Goal: Information Seeking & Learning: Obtain resource

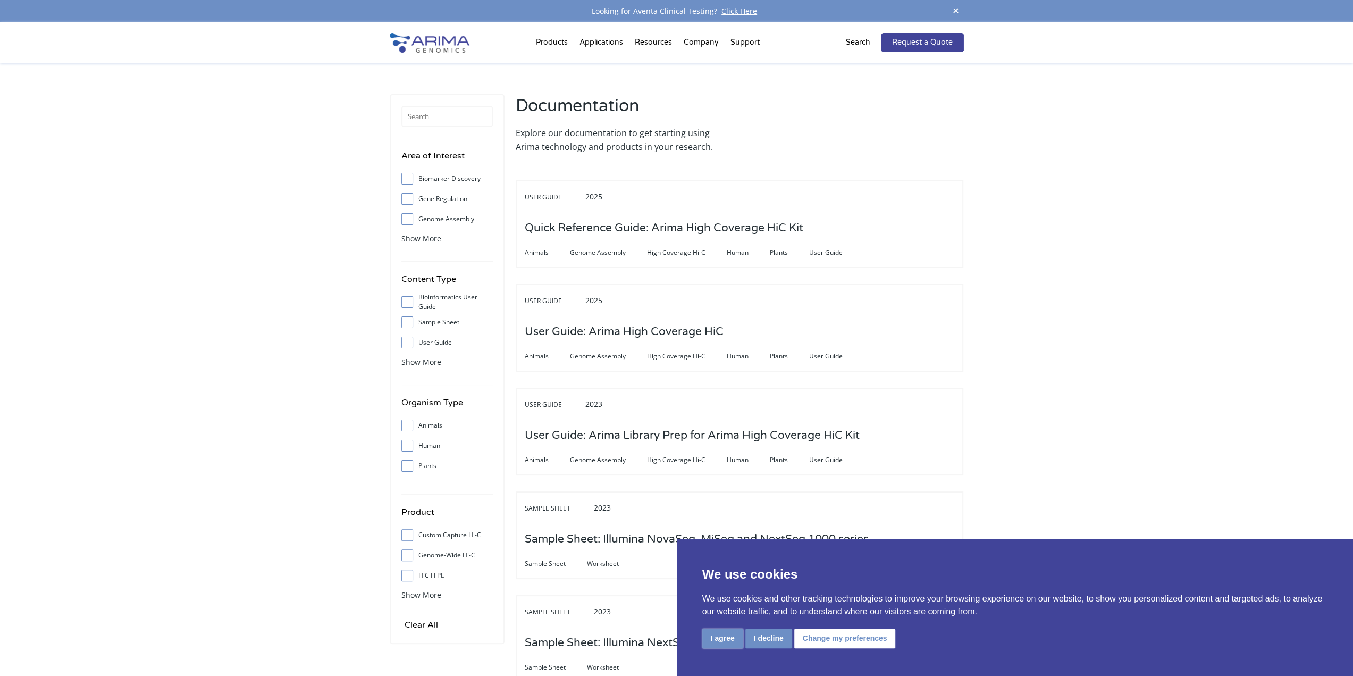
click at [664, 517] on button "I agree" at bounding box center [722, 638] width 41 height 20
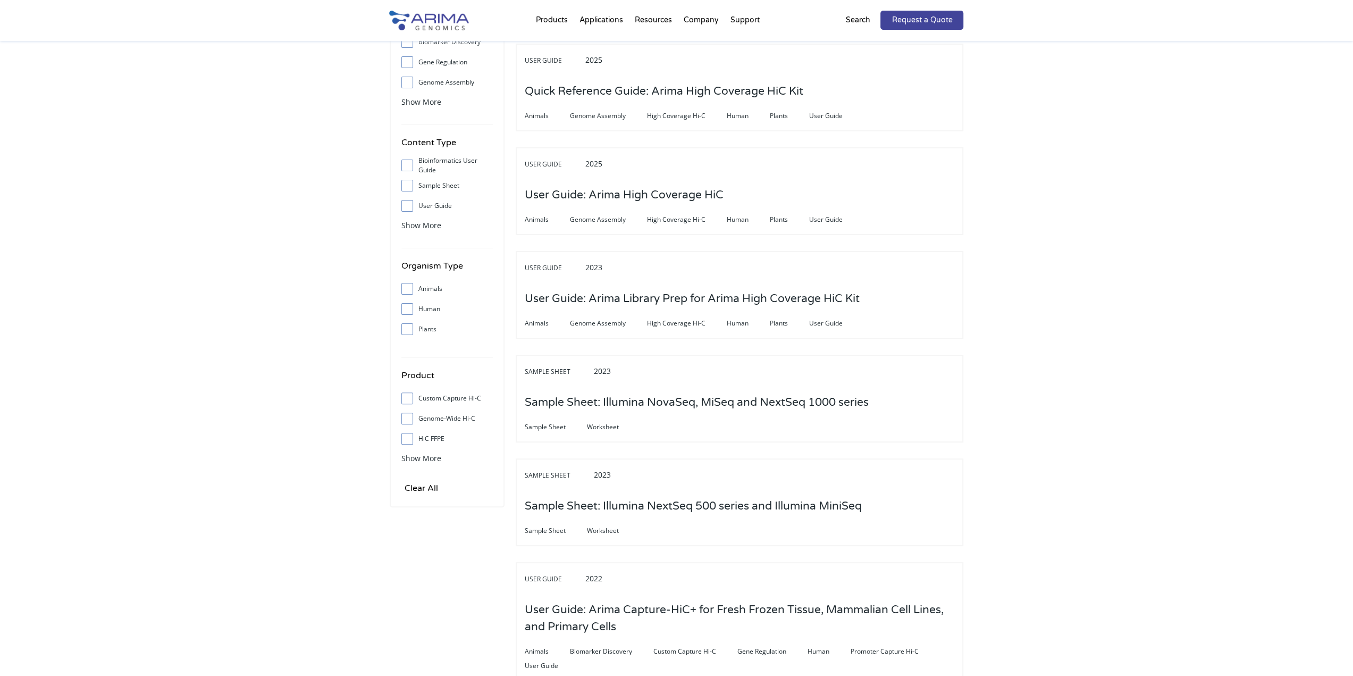
scroll to position [136, 0]
click at [426, 212] on label "User Guide" at bounding box center [446, 206] width 91 height 16
click at [410, 209] on input "User Guide" at bounding box center [407, 206] width 7 height 7
checkbox input "true"
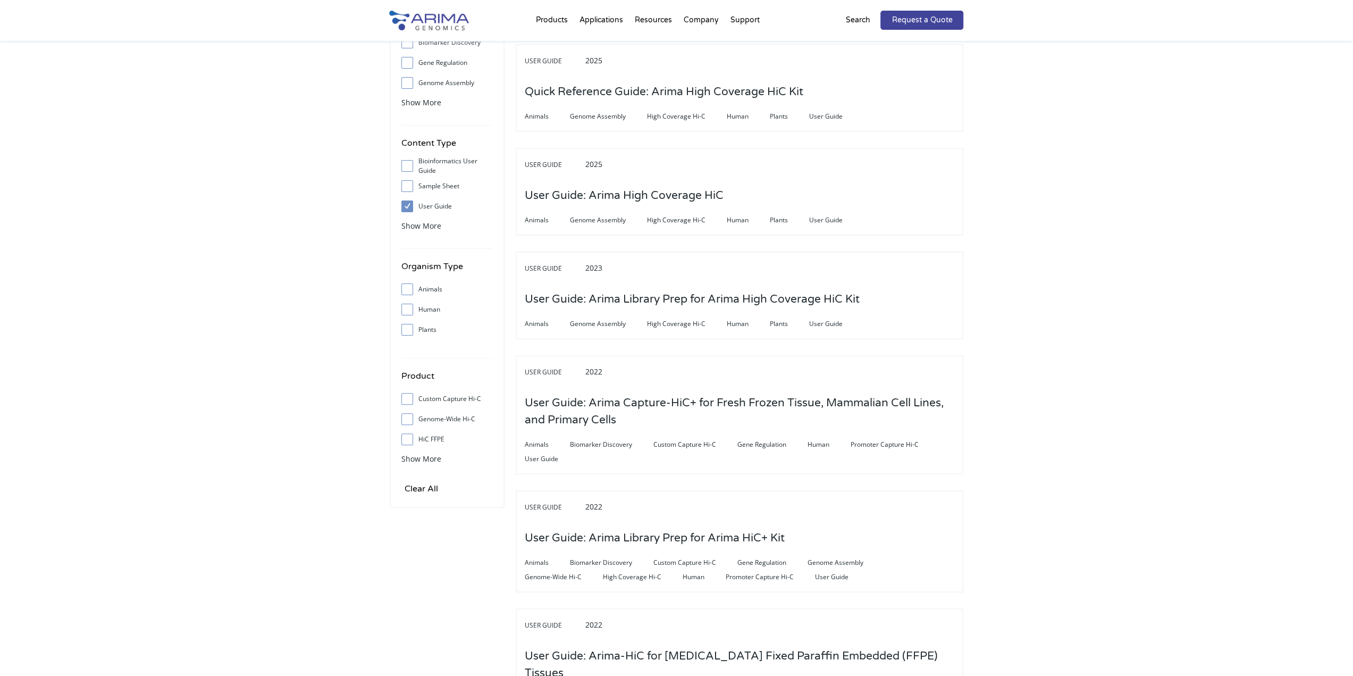
click at [419, 186] on label "Sample Sheet" at bounding box center [446, 186] width 91 height 16
click at [410, 186] on input "Sample Sheet" at bounding box center [407, 185] width 7 height 7
checkbox input "true"
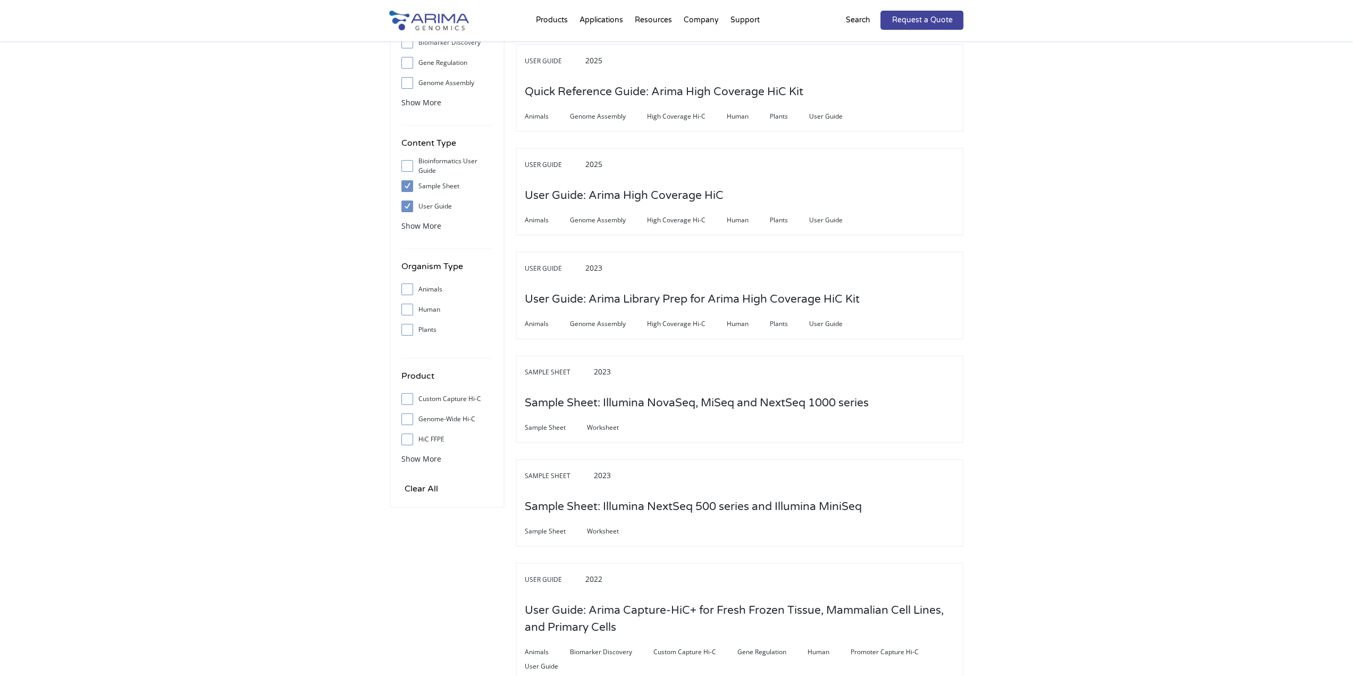
click at [405, 207] on input "User Guide" at bounding box center [407, 206] width 7 height 7
checkbox input "false"
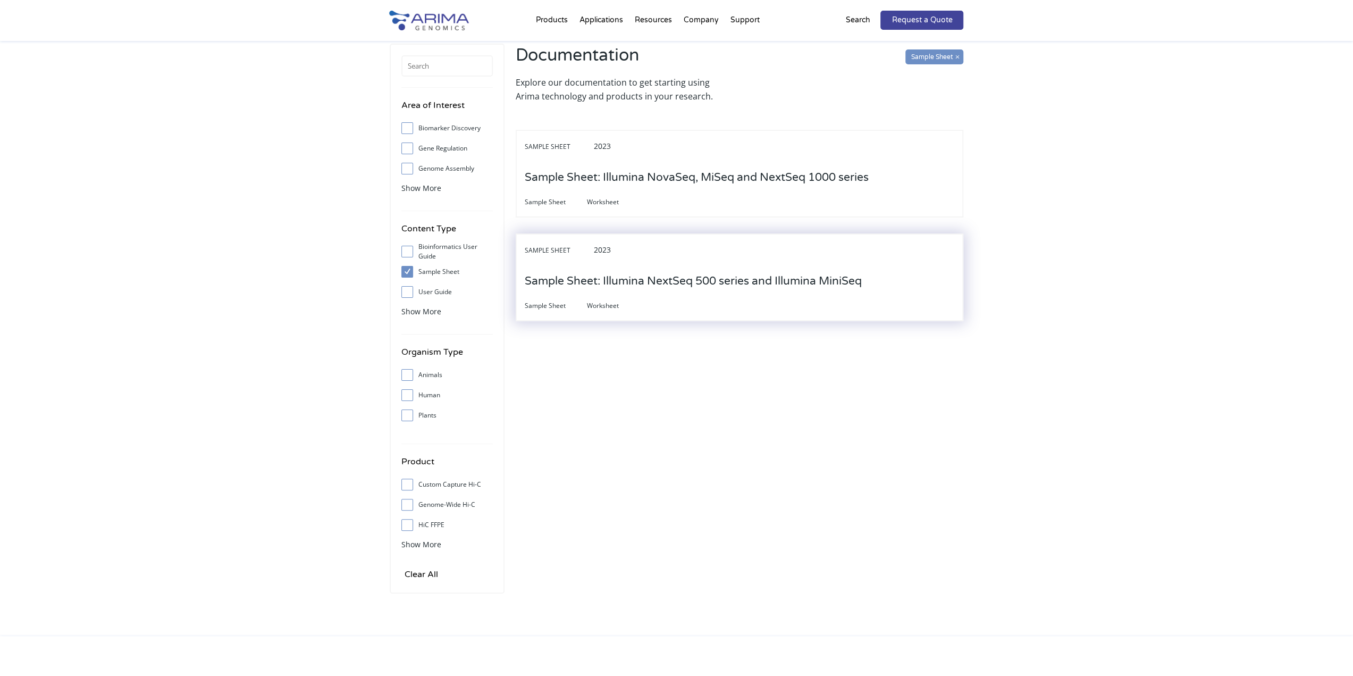
scroll to position [0, 0]
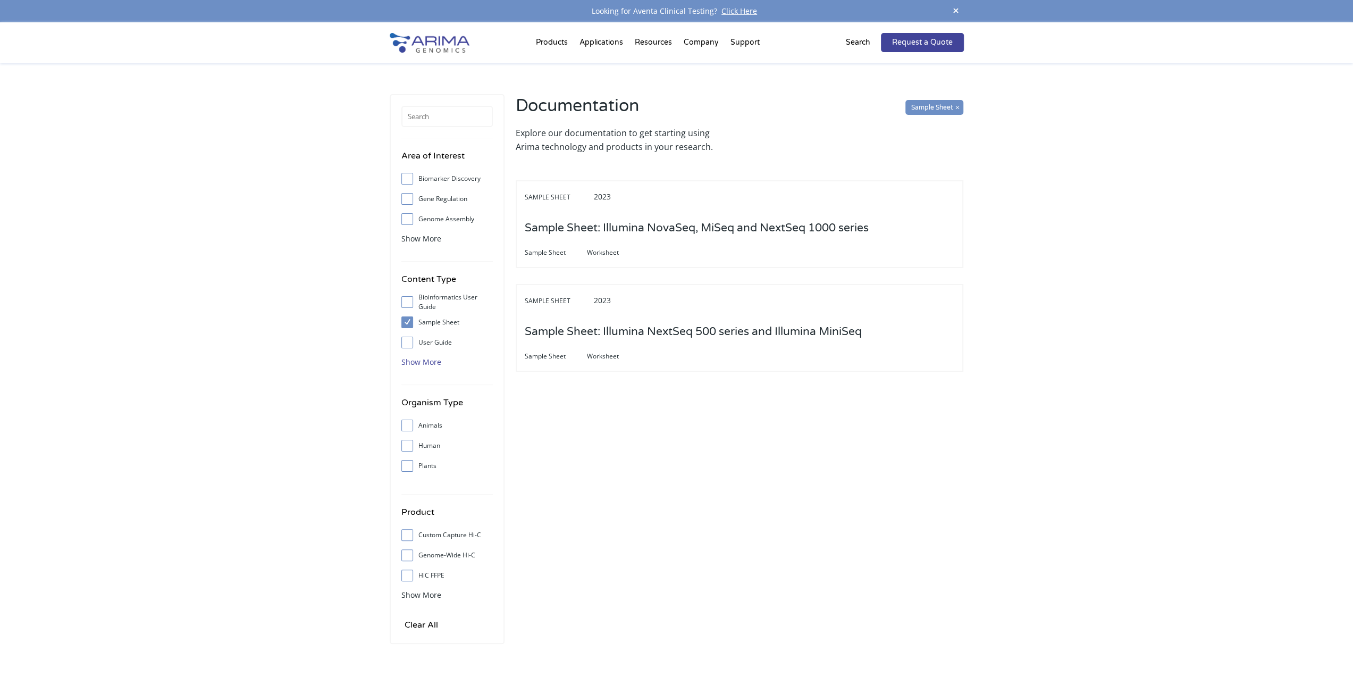
click at [418, 359] on span "Show More" at bounding box center [421, 362] width 40 height 10
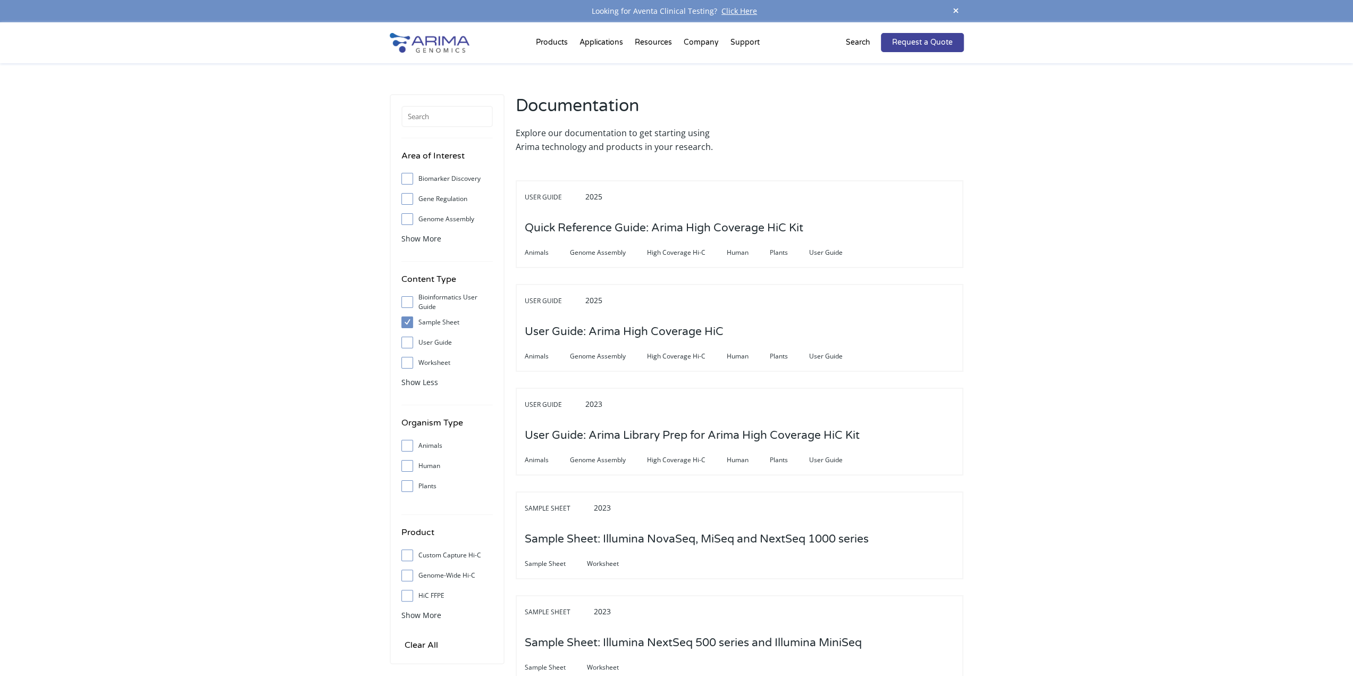
click at [413, 323] on span at bounding box center [409, 322] width 17 height 12
click at [410, 323] on input "Sample Sheet" at bounding box center [407, 322] width 7 height 7
checkbox input "false"
click at [408, 362] on input "Worksheet" at bounding box center [407, 362] width 7 height 7
checkbox input "true"
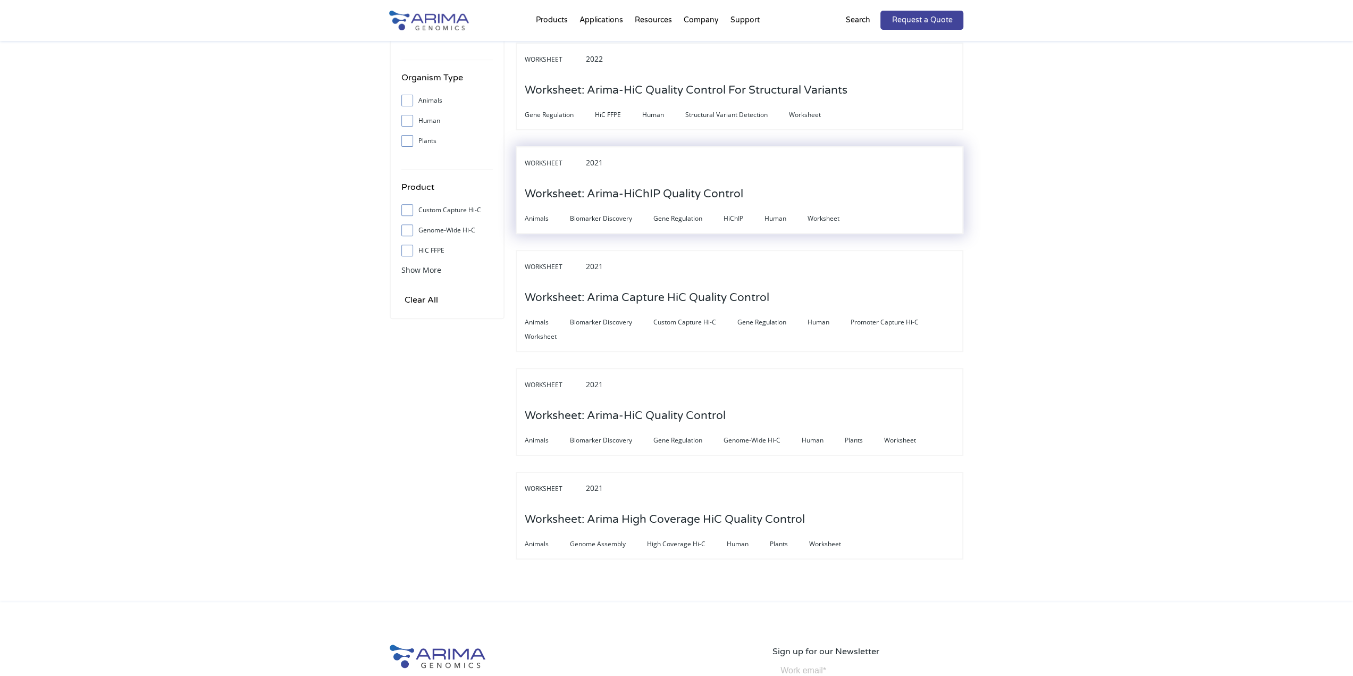
scroll to position [351, 0]
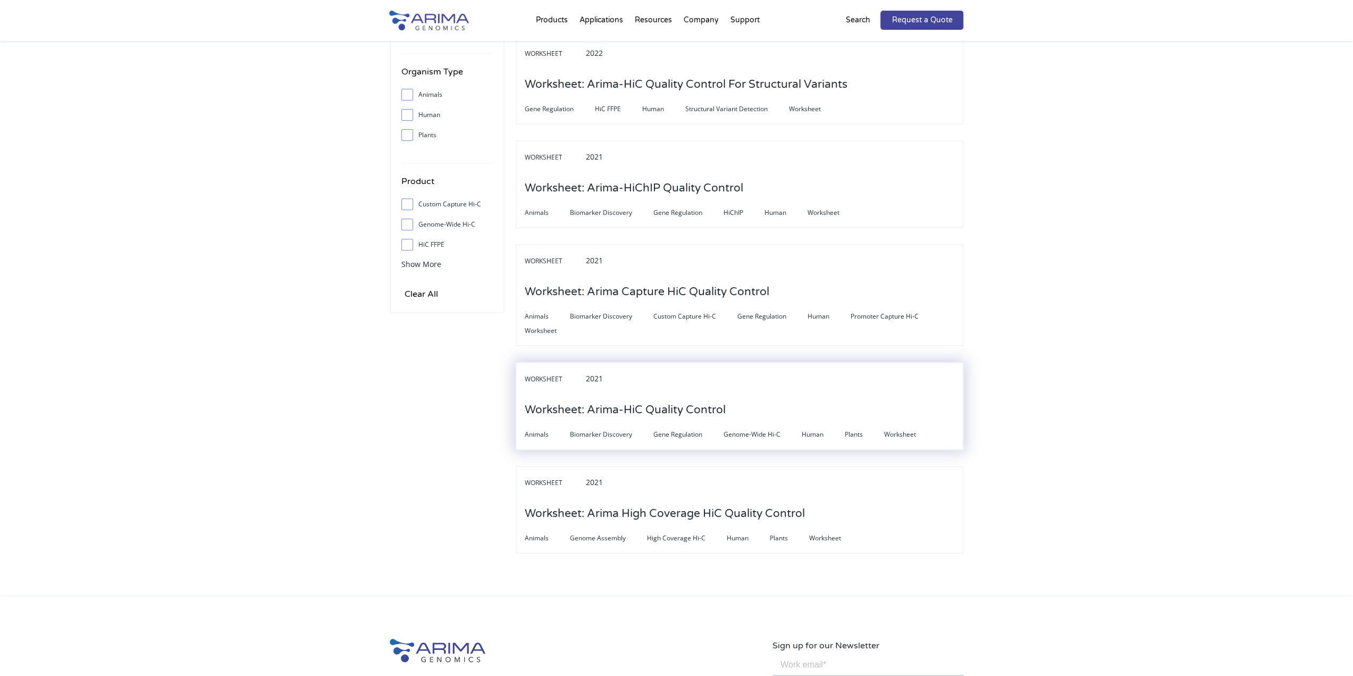
click at [664, 390] on div "Worksheet 2021" at bounding box center [740, 382] width 430 height 22
click at [642, 417] on h3 "Worksheet: Arima-HiC Quality Control" at bounding box center [625, 409] width 201 height 33
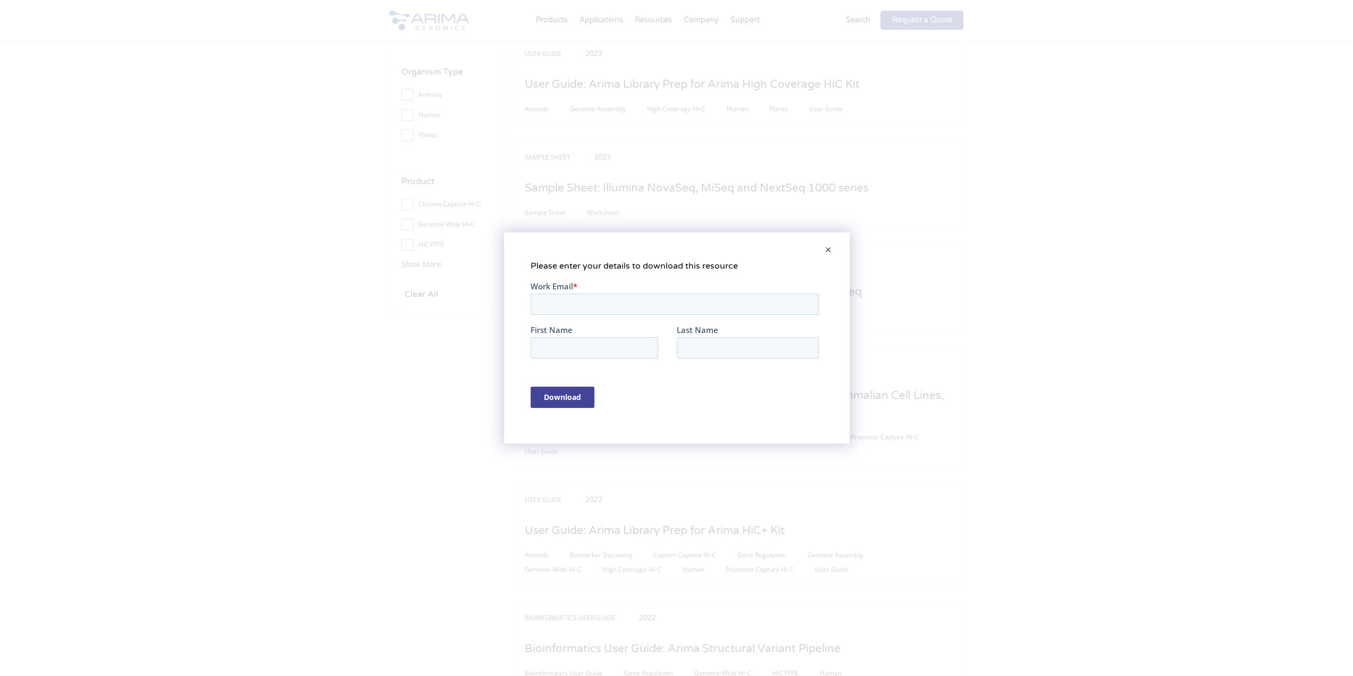
scroll to position [0, 0]
